Goal: Transaction & Acquisition: Subscribe to service/newsletter

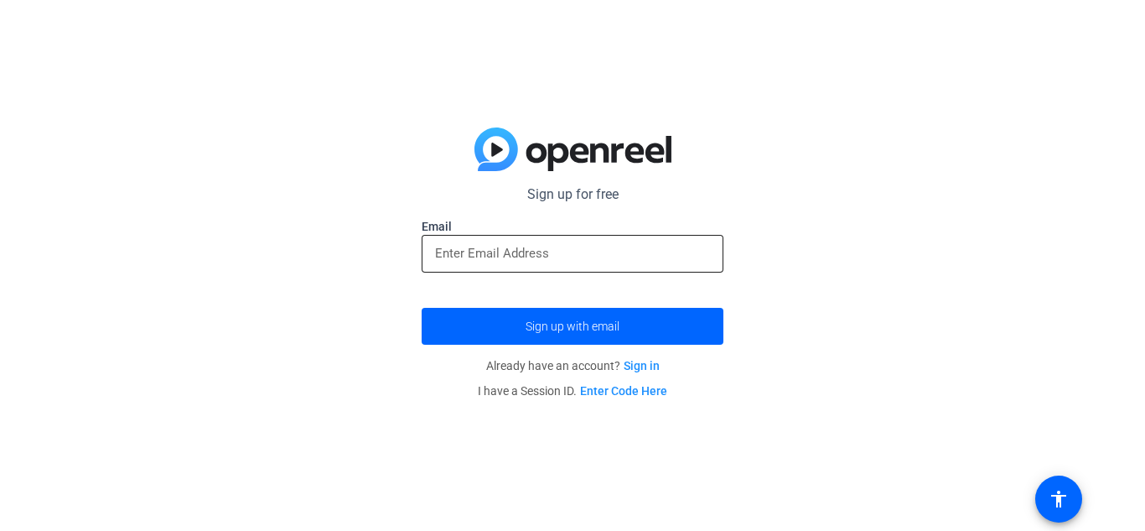
click at [577, 246] on input "email" at bounding box center [572, 253] width 275 height 20
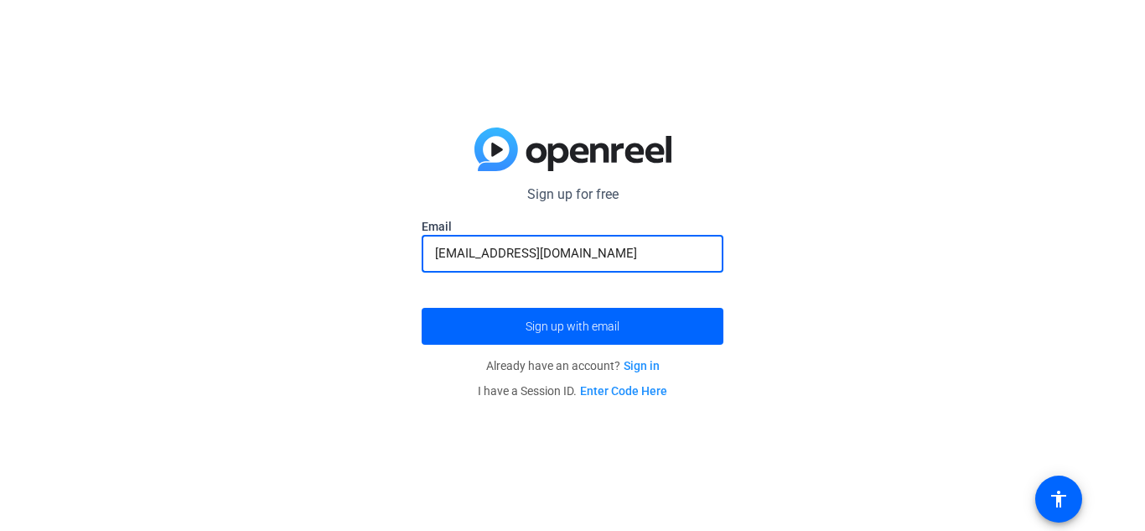
type input "[EMAIL_ADDRESS][DOMAIN_NAME]"
click at [422, 308] on button "Sign up with email" at bounding box center [573, 326] width 302 height 37
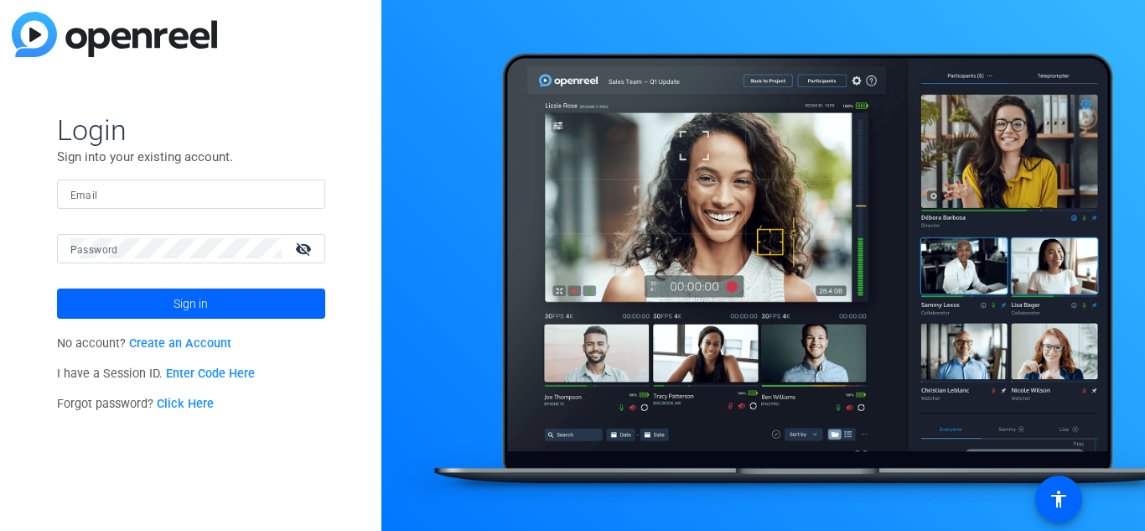
click at [195, 345] on link "Create an Account" at bounding box center [180, 343] width 102 height 14
